Goal: Task Accomplishment & Management: Manage account settings

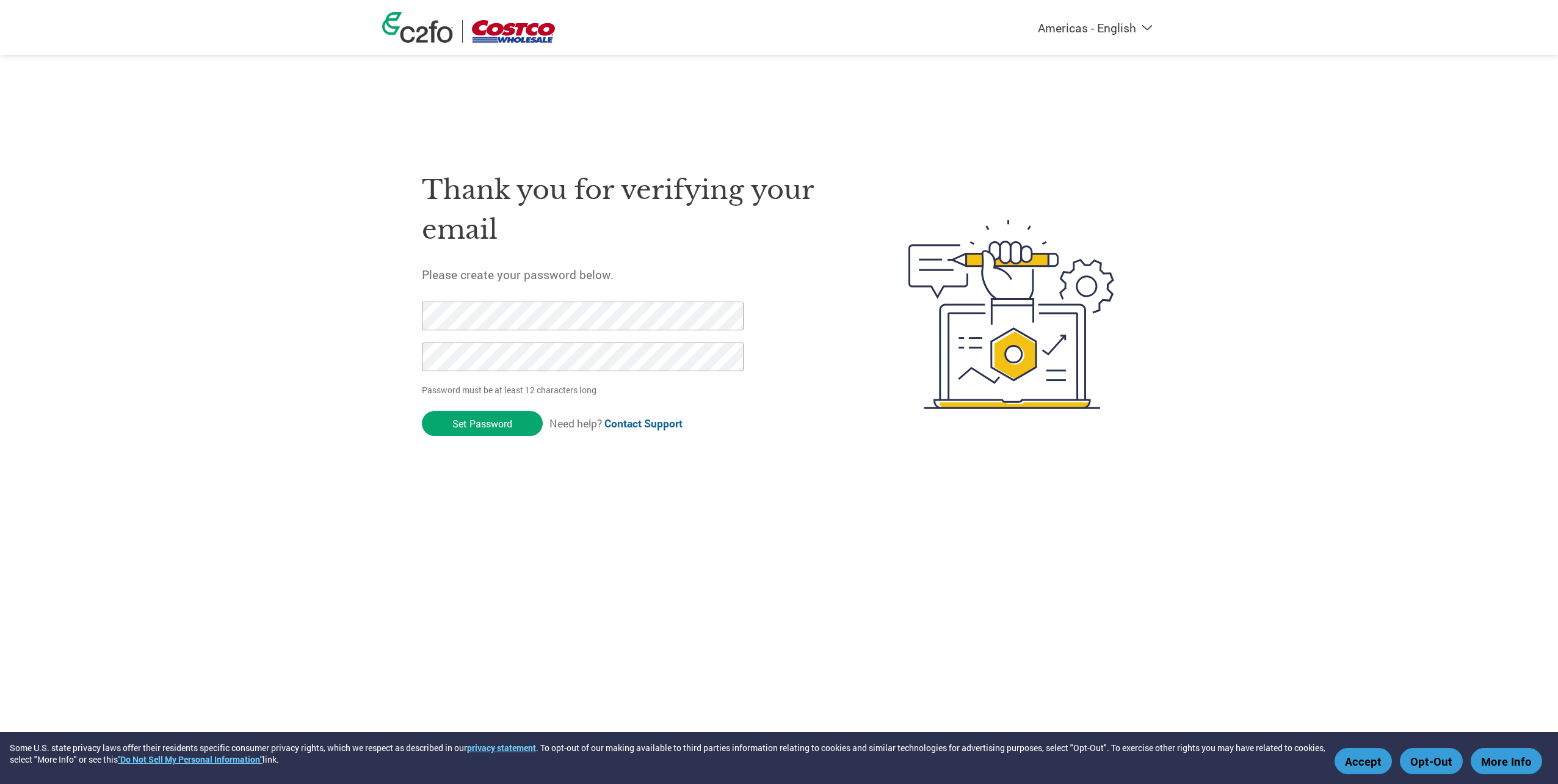
click at [386, 352] on div "Thank you for verifying your email Please create your password below. Password …" at bounding box center [779, 314] width 794 height 323
click at [429, 423] on input "Set Password" at bounding box center [482, 423] width 121 height 25
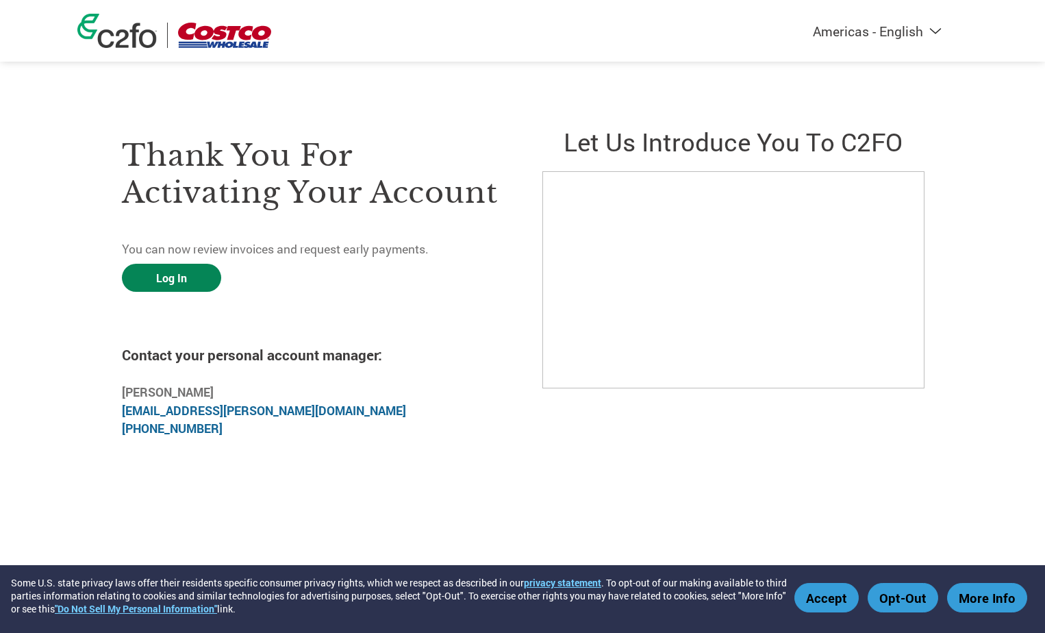
click at [190, 273] on link "Log In" at bounding box center [171, 278] width 99 height 28
